Goal: Task Accomplishment & Management: Use online tool/utility

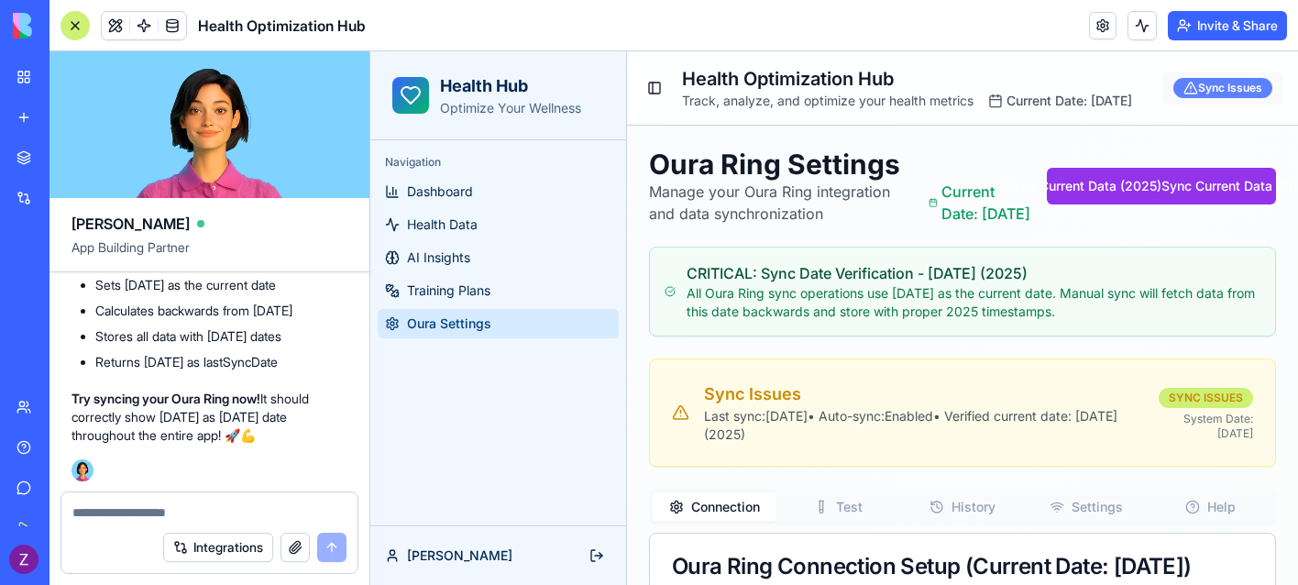
click at [1226, 98] on div "Sync Issues" at bounding box center [1223, 88] width 99 height 20
click at [480, 200] on link "Dashboard" at bounding box center [498, 191] width 241 height 29
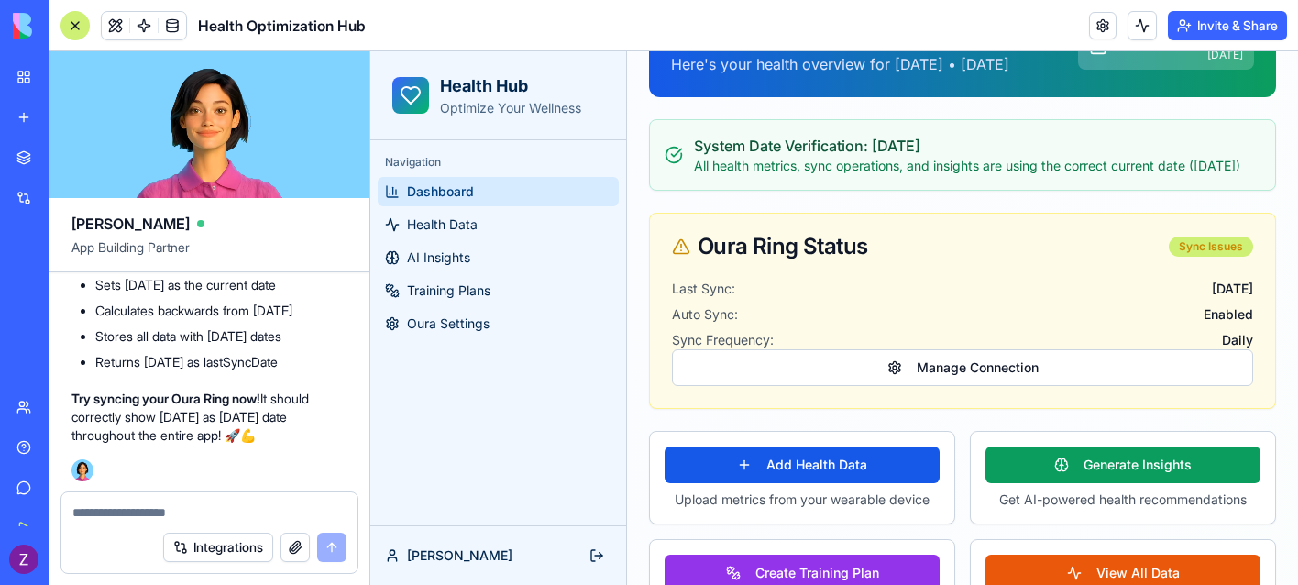
scroll to position [152, 0]
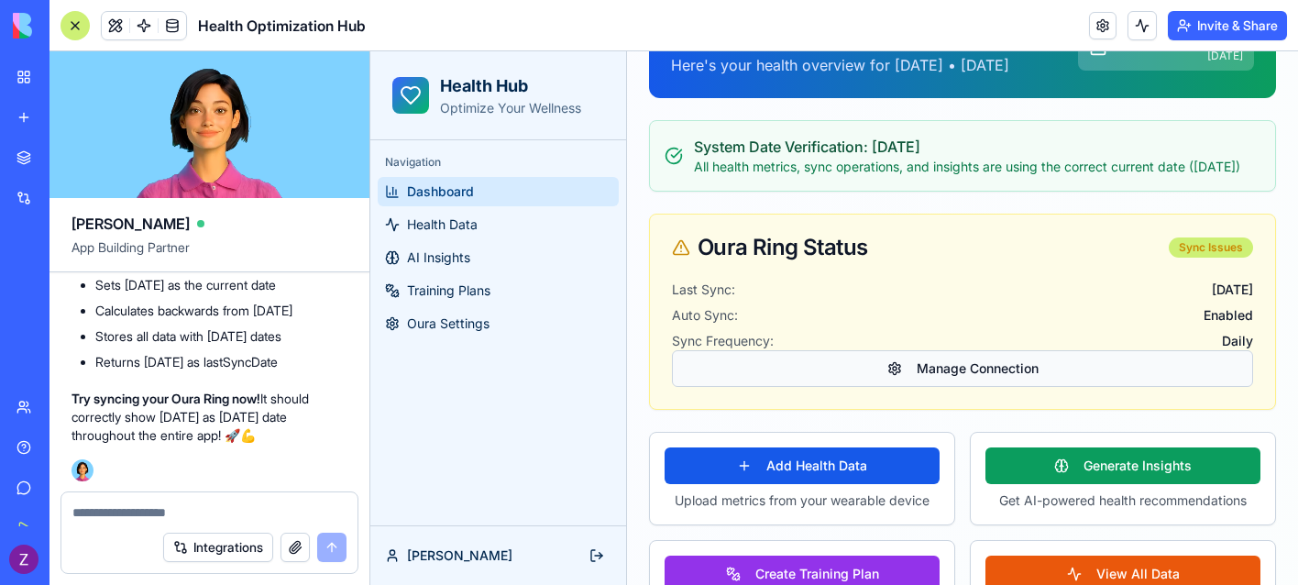
click at [905, 387] on button "Manage Connection" at bounding box center [962, 368] width 581 height 37
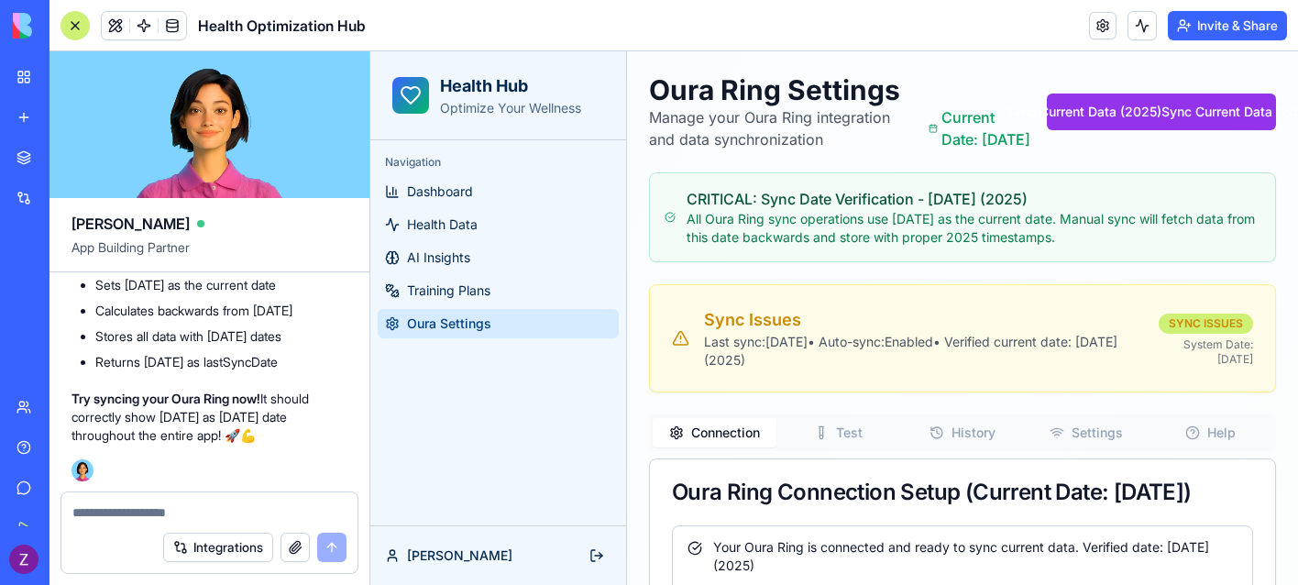
scroll to position [67, 0]
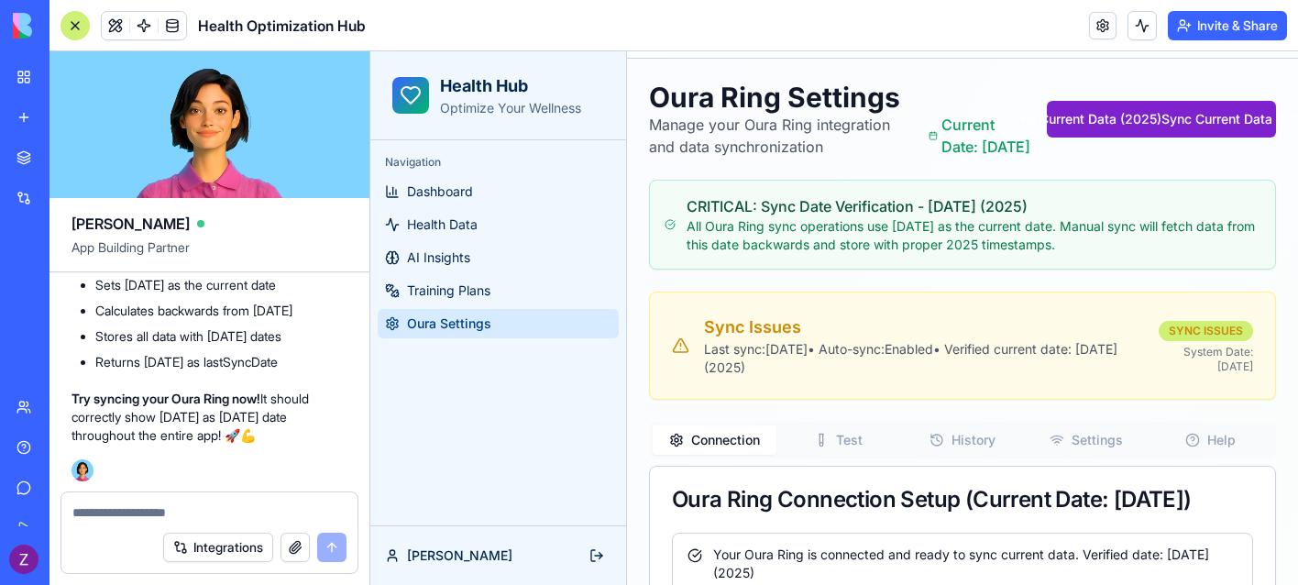
click at [1103, 138] on button "Sync Current Data (2025) Sync Current Data (2025)" at bounding box center [1161, 119] width 229 height 37
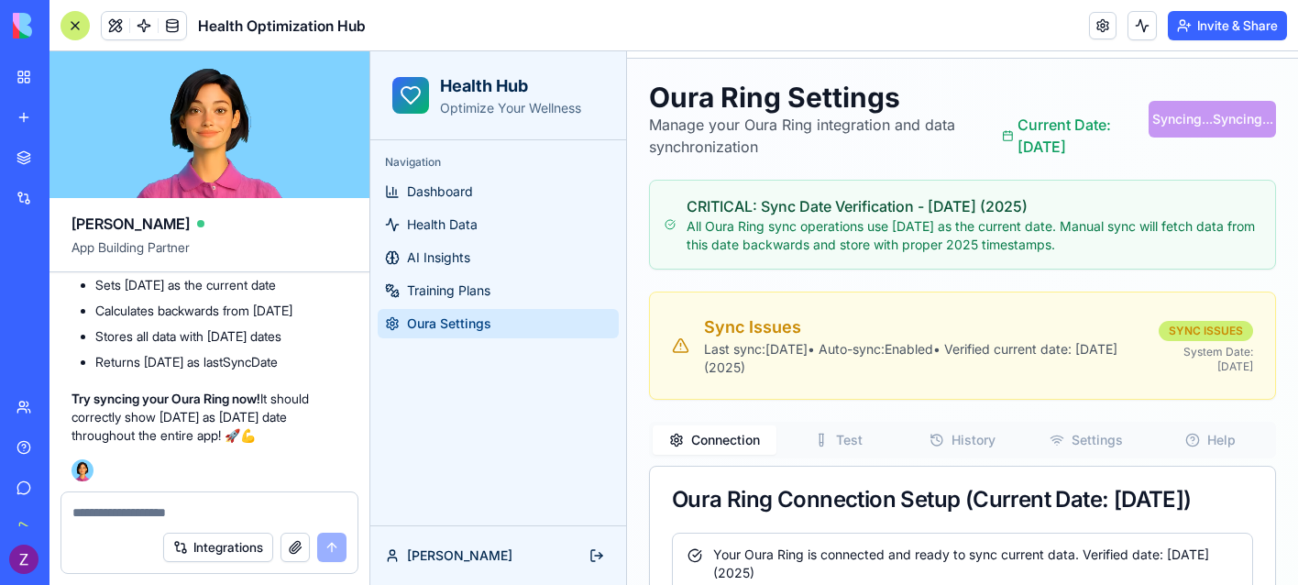
click at [1022, 244] on p "All Oura Ring sync operations use [DATE] as the current date. Manual sync will …" at bounding box center [974, 235] width 574 height 37
click at [524, 177] on link "Dashboard" at bounding box center [498, 191] width 241 height 29
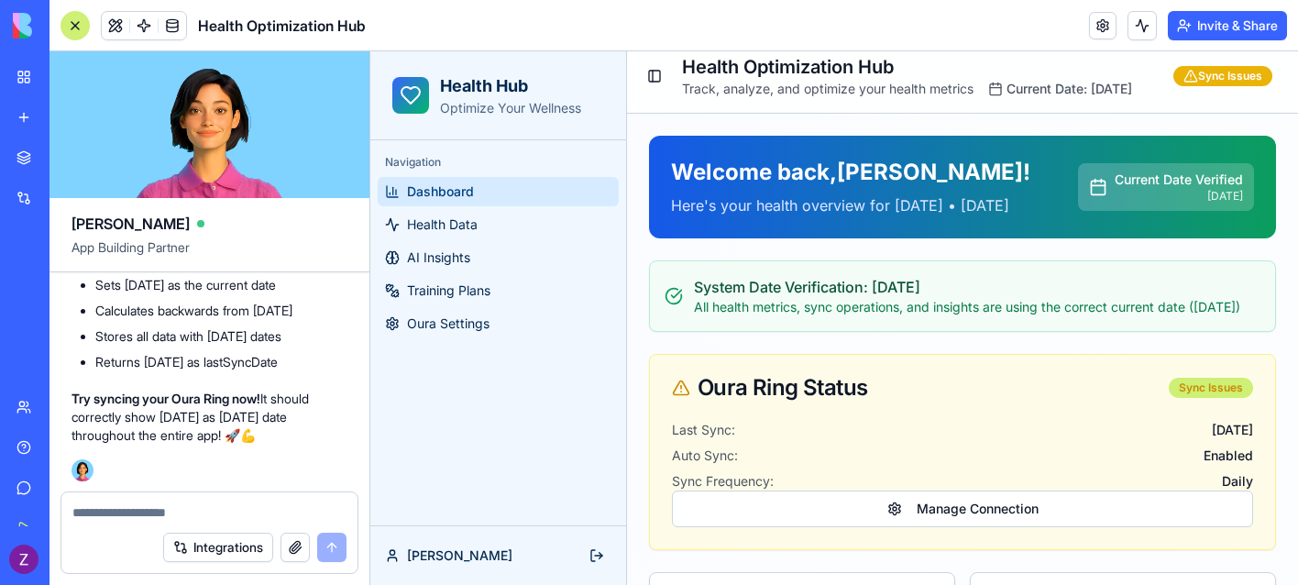
scroll to position [13, 0]
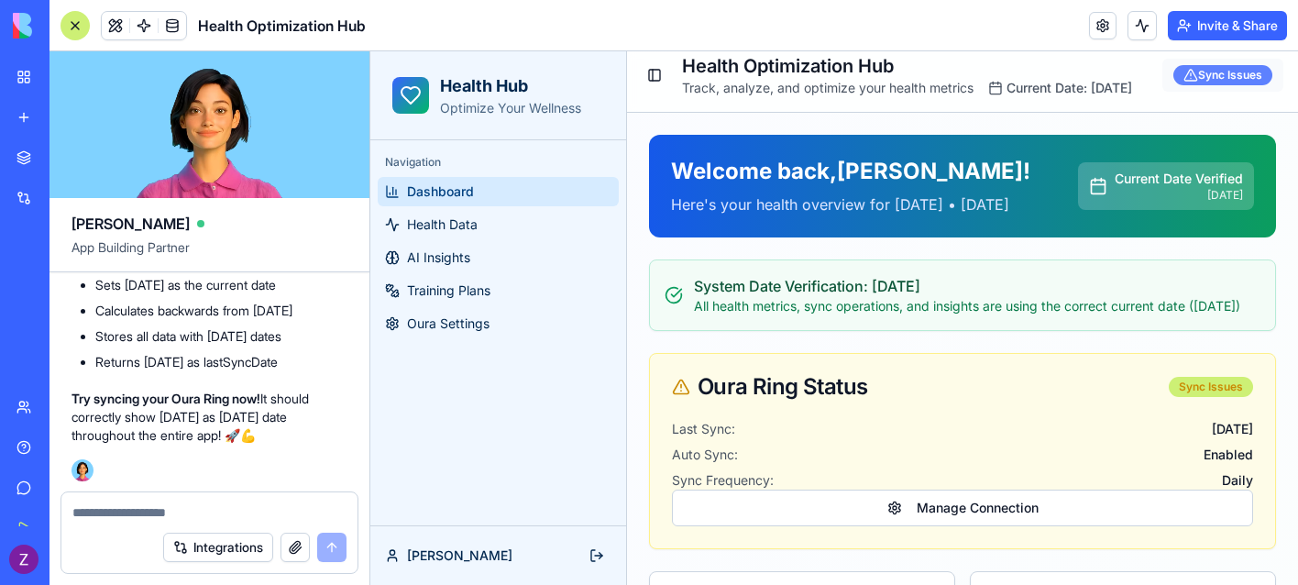
click at [1225, 85] on div "Sync Issues" at bounding box center [1223, 75] width 99 height 20
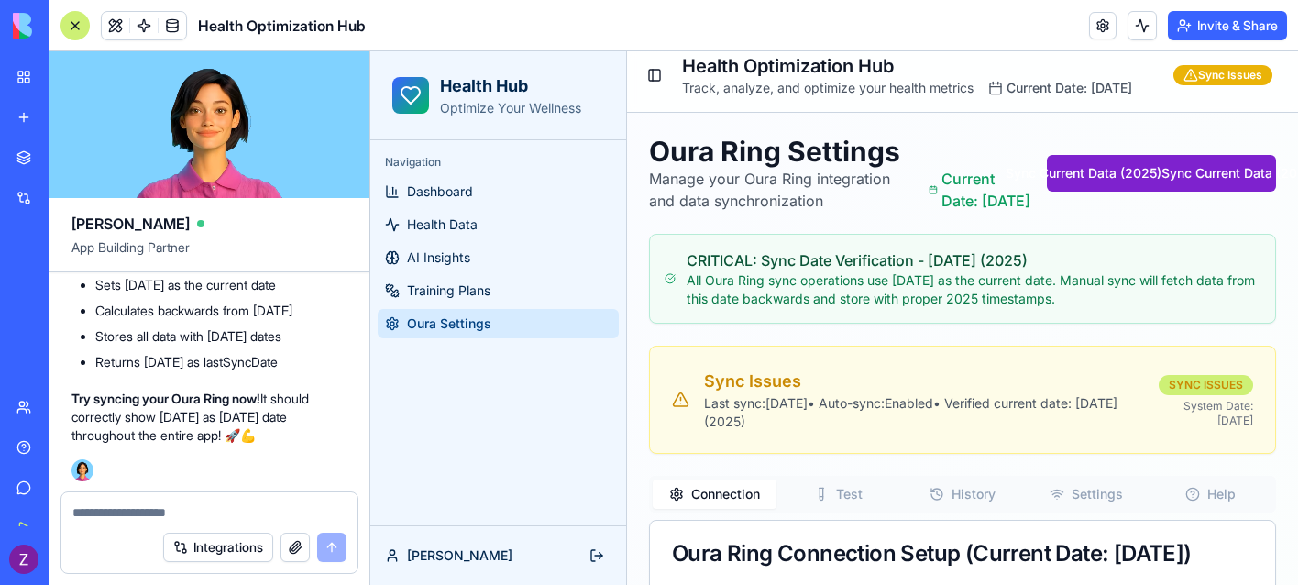
click at [1163, 192] on button "Sync Current Data (2025) Sync Current Data (2025)" at bounding box center [1161, 173] width 229 height 37
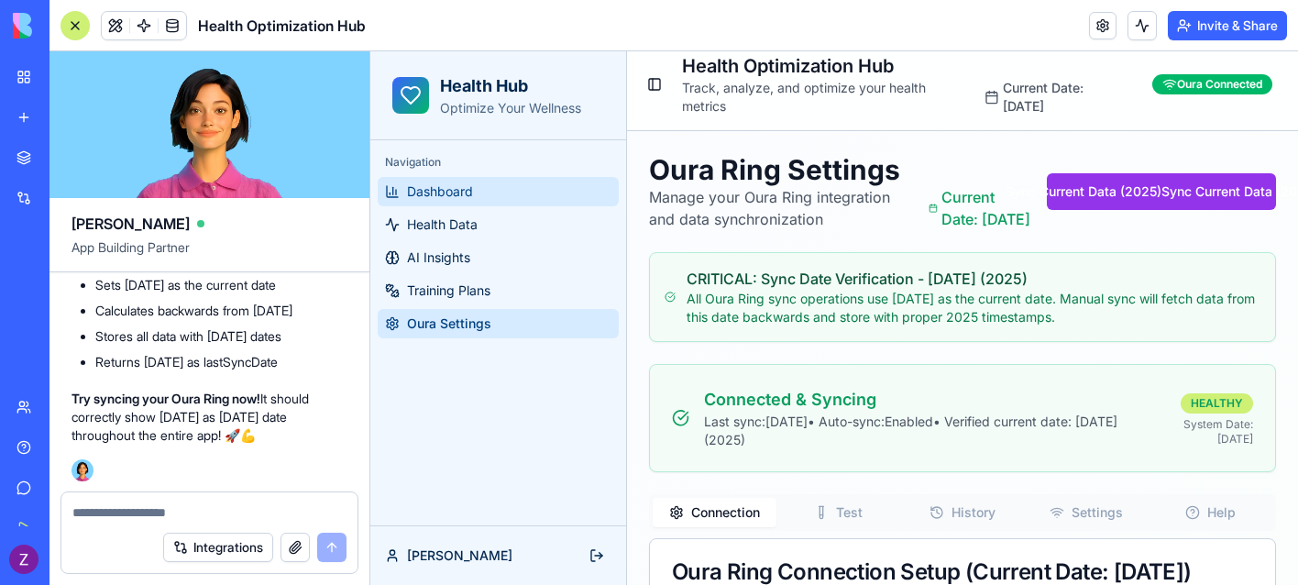
click at [462, 198] on span "Dashboard" at bounding box center [440, 191] width 66 height 18
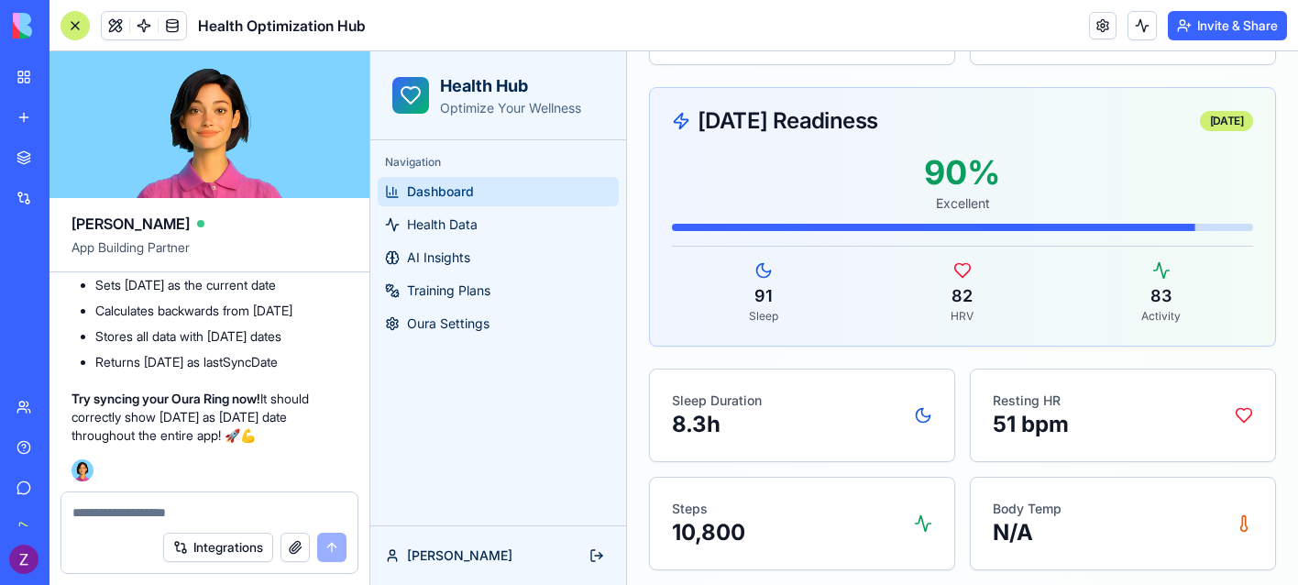
scroll to position [742, 0]
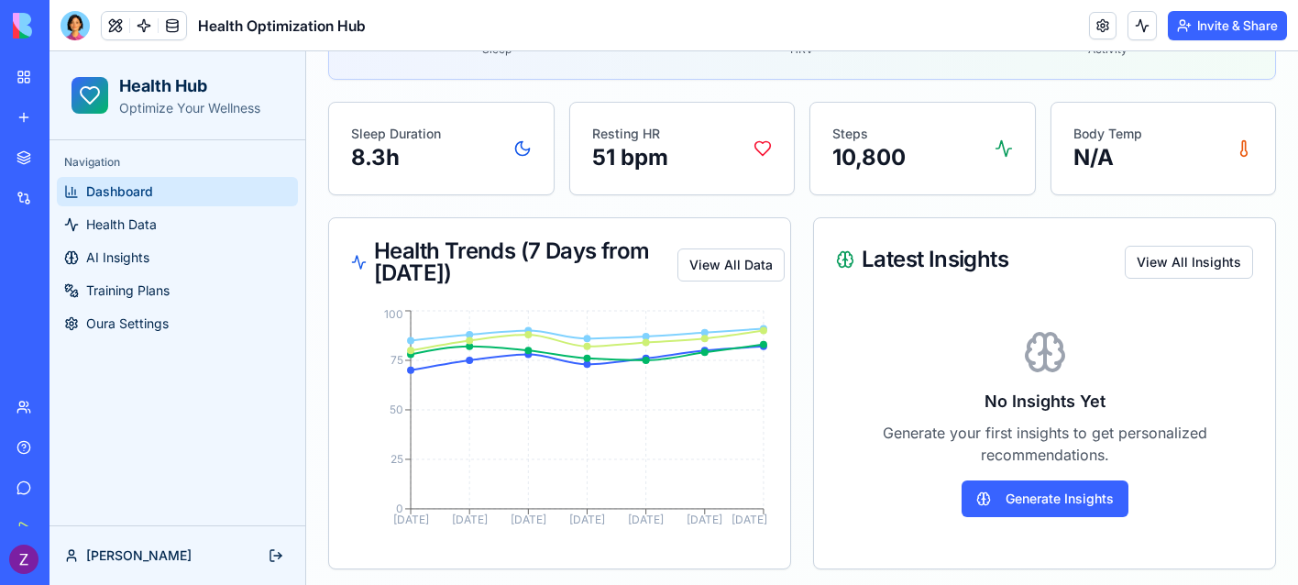
scroll to position [924, 0]
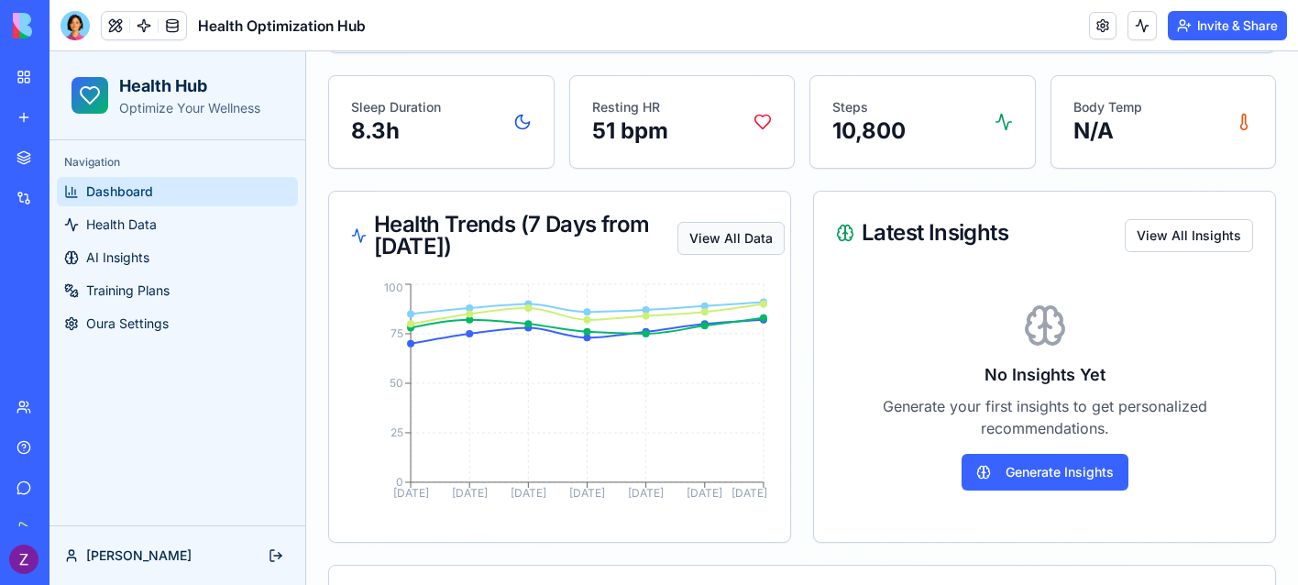
click at [745, 240] on button "View All Data" at bounding box center [731, 238] width 107 height 33
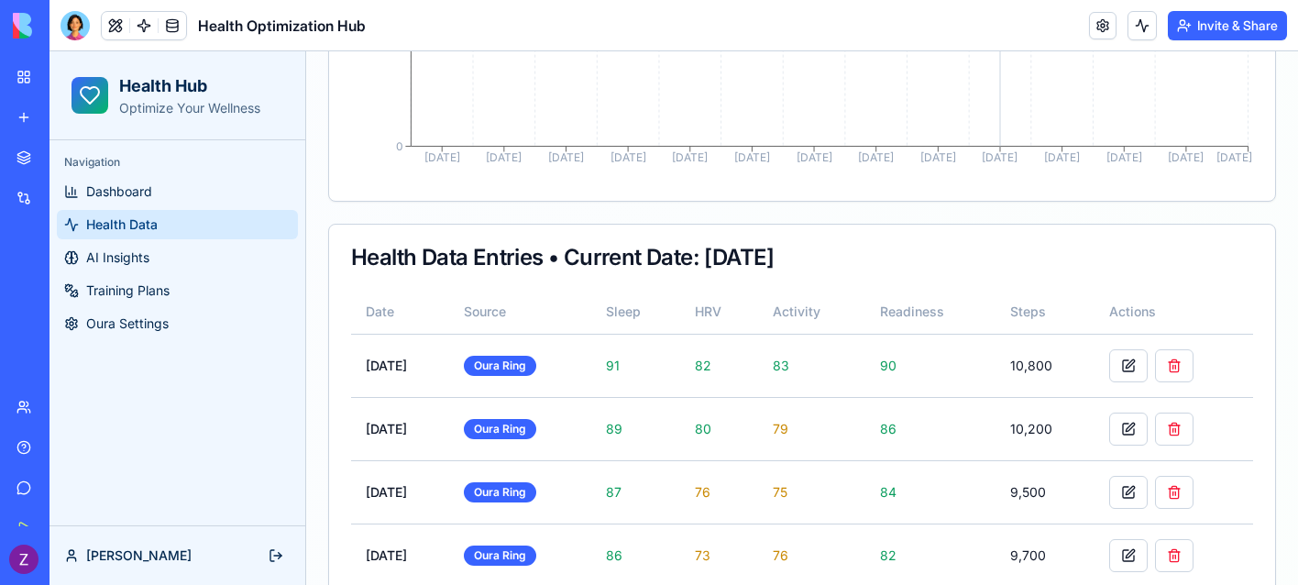
scroll to position [1417, 0]
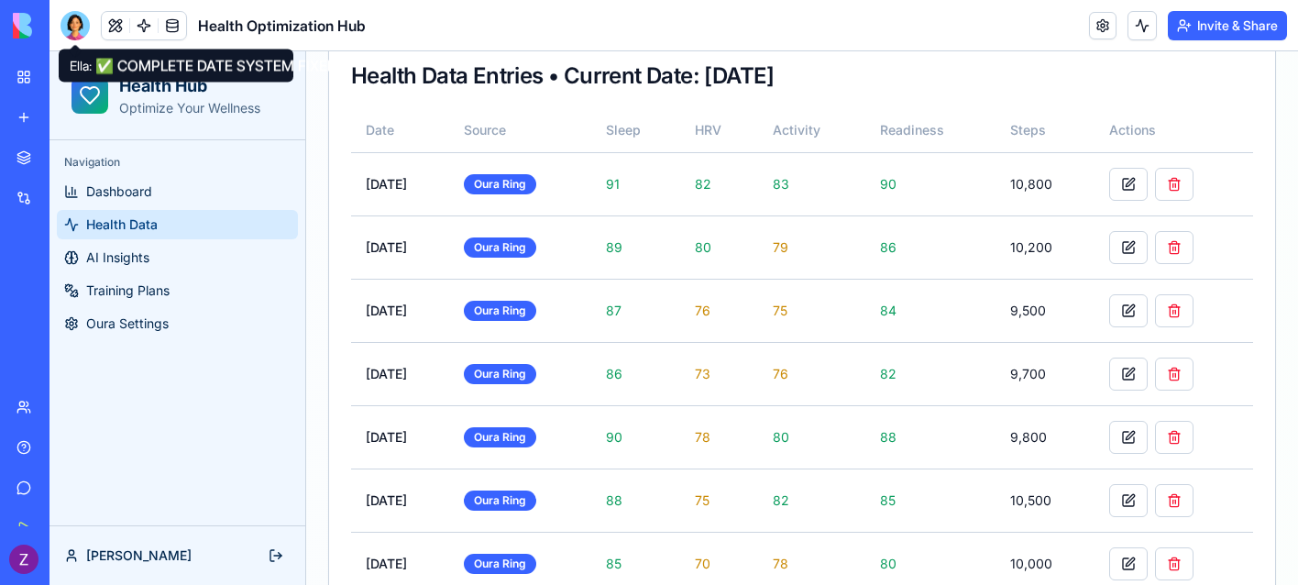
click at [73, 28] on div at bounding box center [75, 25] width 29 height 29
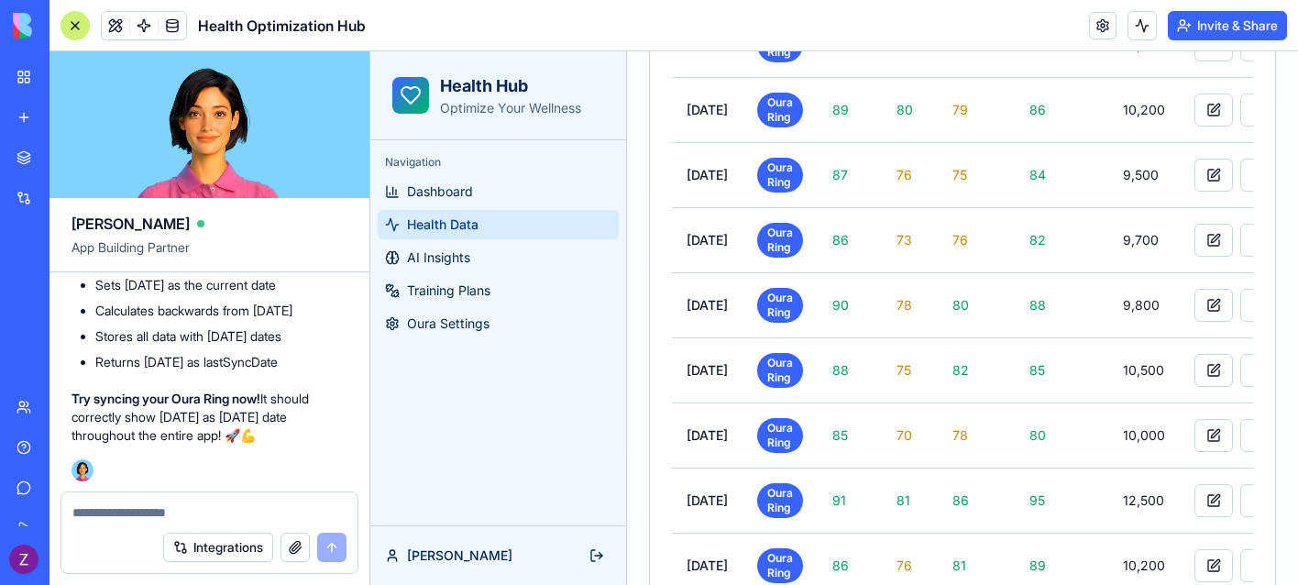
scroll to position [0, 0]
click at [249, 506] on textarea at bounding box center [209, 512] width 274 height 18
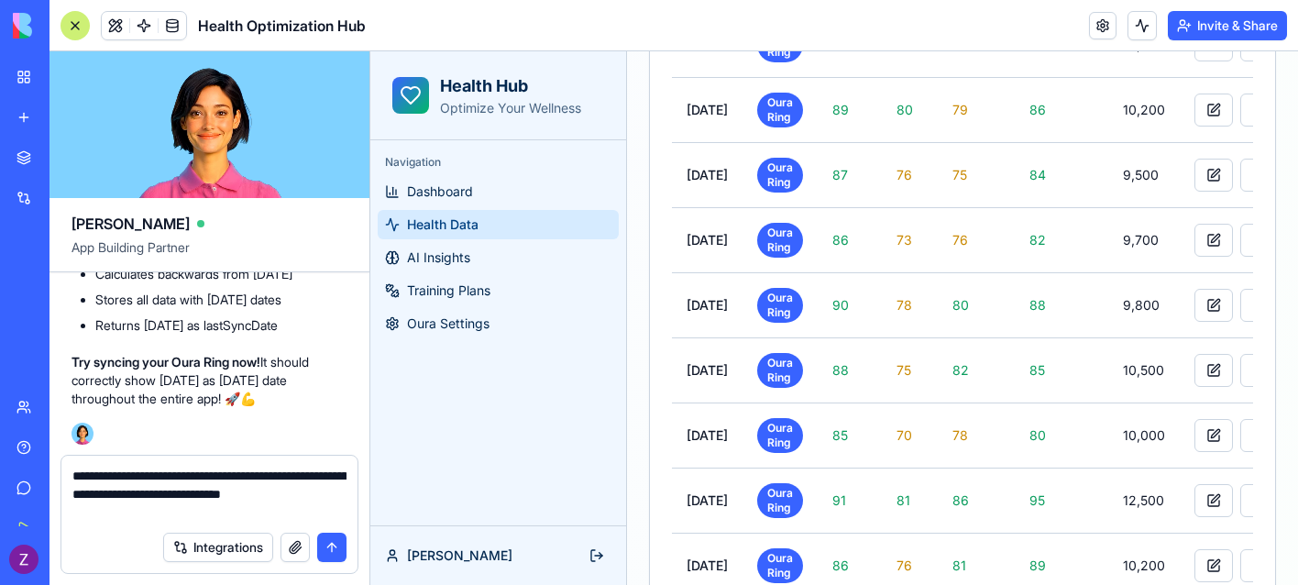
click at [125, 515] on textarea "**********" at bounding box center [209, 494] width 274 height 55
click at [205, 515] on textarea "**********" at bounding box center [209, 494] width 274 height 55
type textarea "**********"
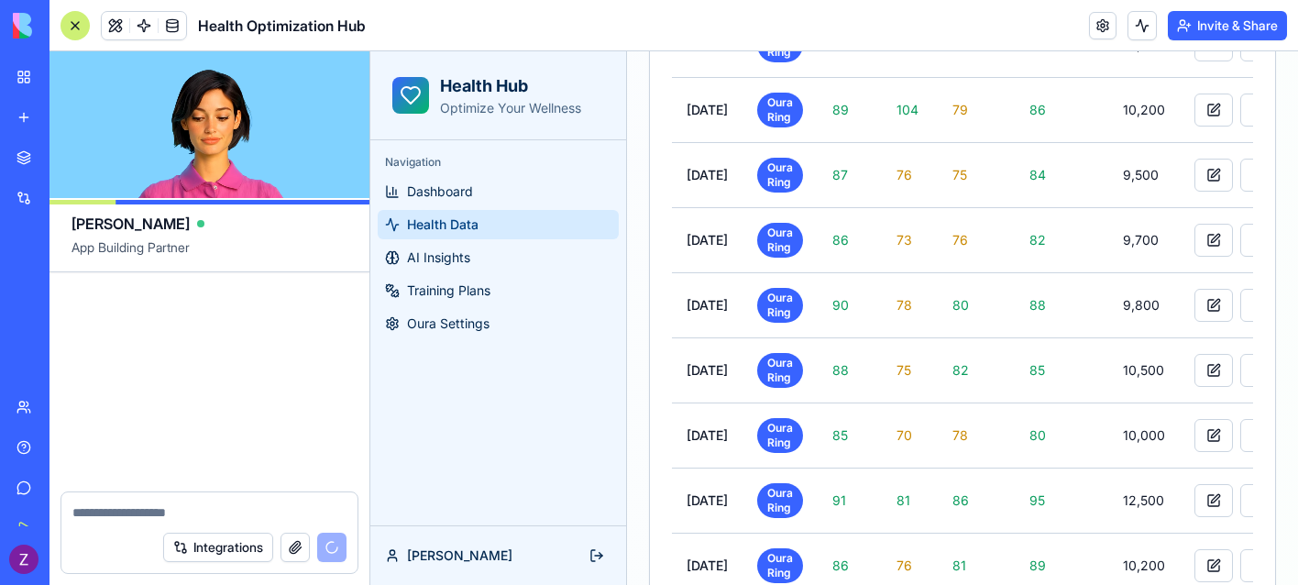
scroll to position [9467, 0]
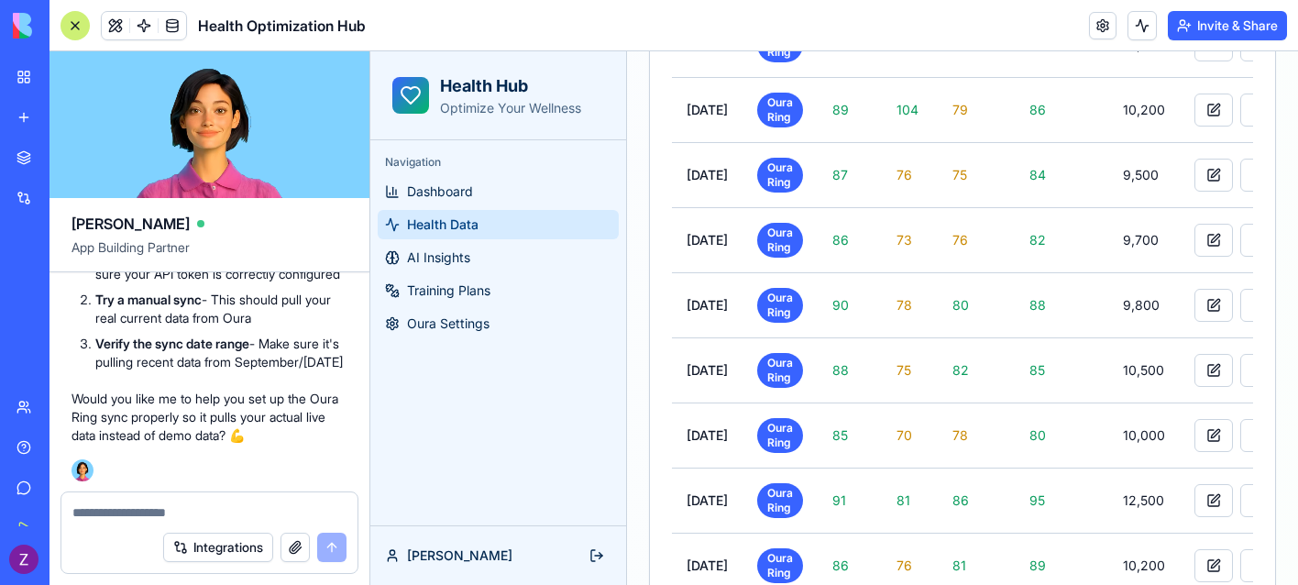
click at [214, 515] on textarea at bounding box center [209, 512] width 274 height 18
type textarea "**********"
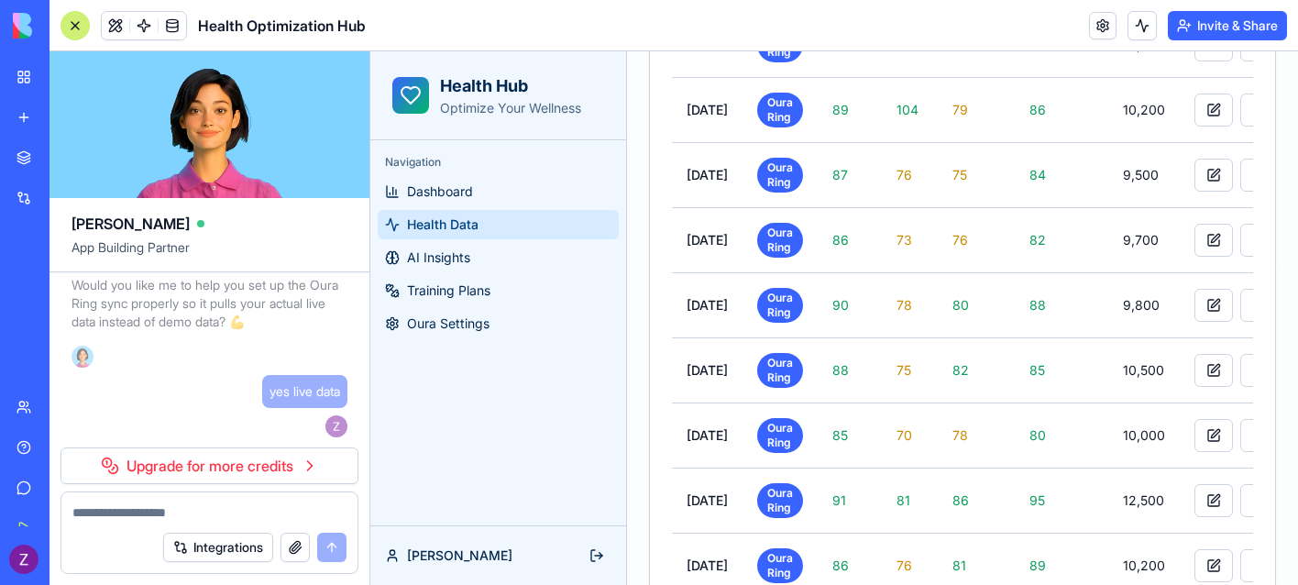
scroll to position [9532, 0]
